Goal: Transaction & Acquisition: Obtain resource

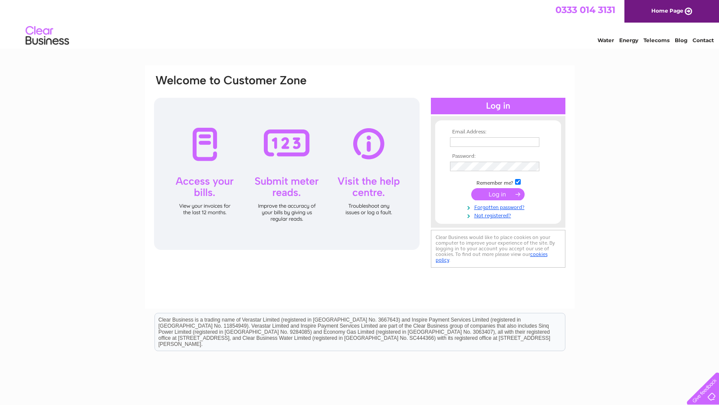
click at [466, 143] on input "text" at bounding box center [494, 142] width 89 height 10
type input "[EMAIL_ADDRESS][PERSON_NAME][DOMAIN_NAME]"
click at [471, 189] on input "submit" at bounding box center [497, 195] width 53 height 12
click at [494, 198] on input "submit" at bounding box center [497, 194] width 53 height 12
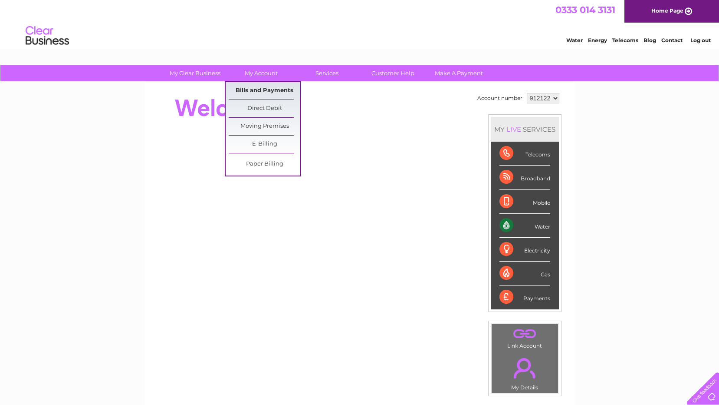
click at [264, 87] on link "Bills and Payments" at bounding box center [265, 90] width 72 height 17
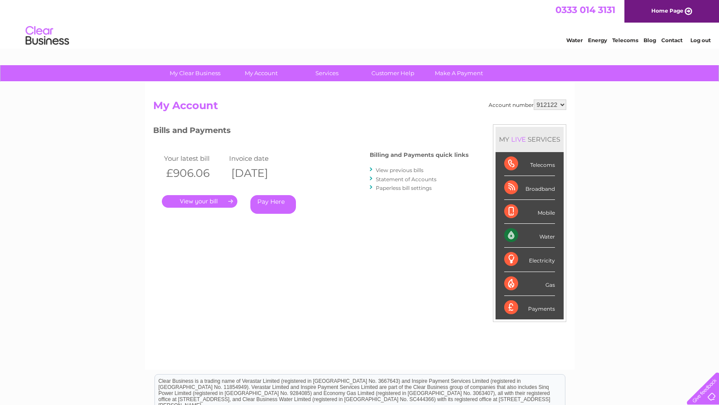
click at [391, 169] on link "View previous bills" at bounding box center [400, 170] width 48 height 7
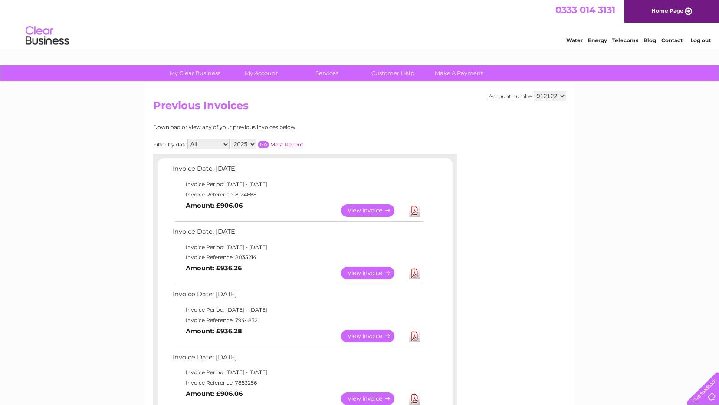
click at [366, 274] on link "View" at bounding box center [373, 273] width 64 height 13
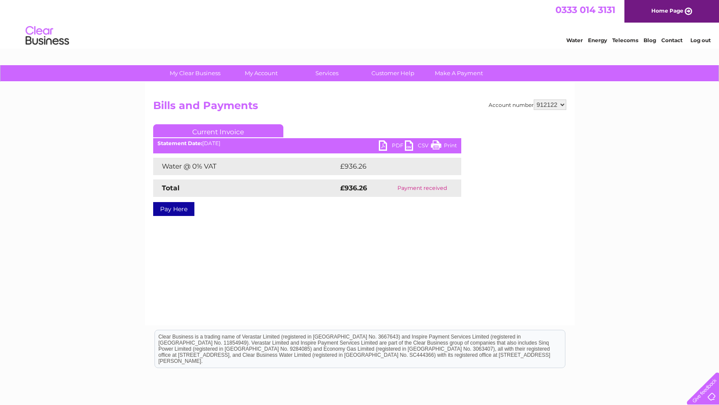
click at [449, 143] on link "Print" at bounding box center [444, 146] width 26 height 13
click at [392, 144] on link "PDF" at bounding box center [392, 146] width 26 height 13
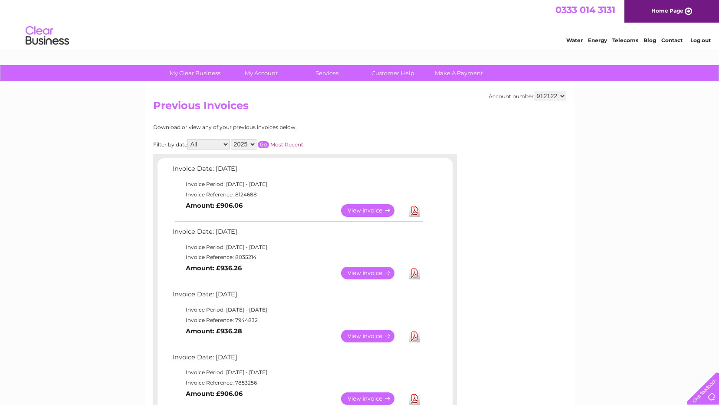
click at [363, 213] on link "View" at bounding box center [373, 210] width 64 height 13
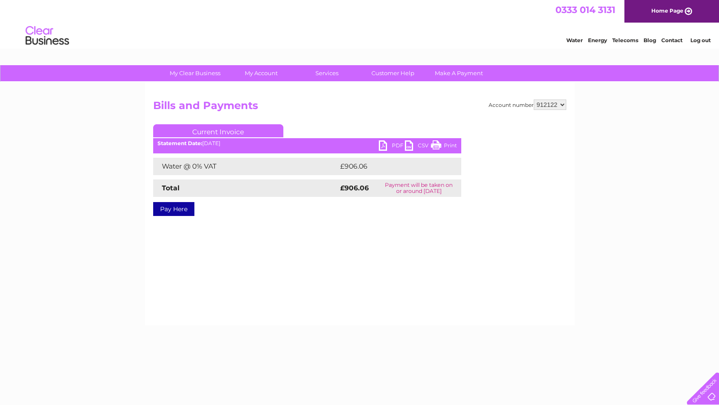
click at [391, 140] on ul "Current Invoice" at bounding box center [307, 132] width 308 height 16
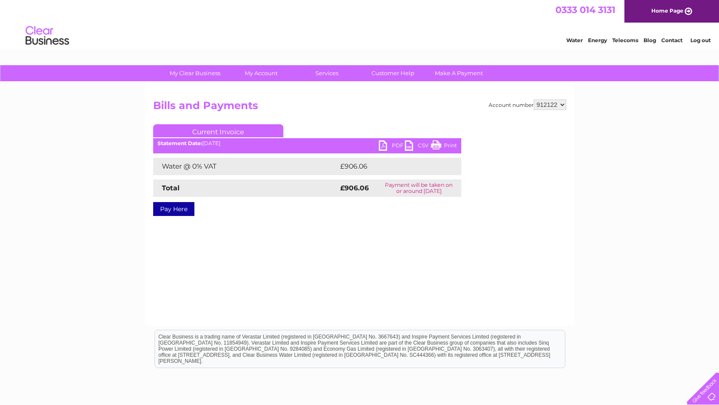
click at [395, 144] on link "PDF" at bounding box center [392, 146] width 26 height 13
